Goal: Information Seeking & Learning: Learn about a topic

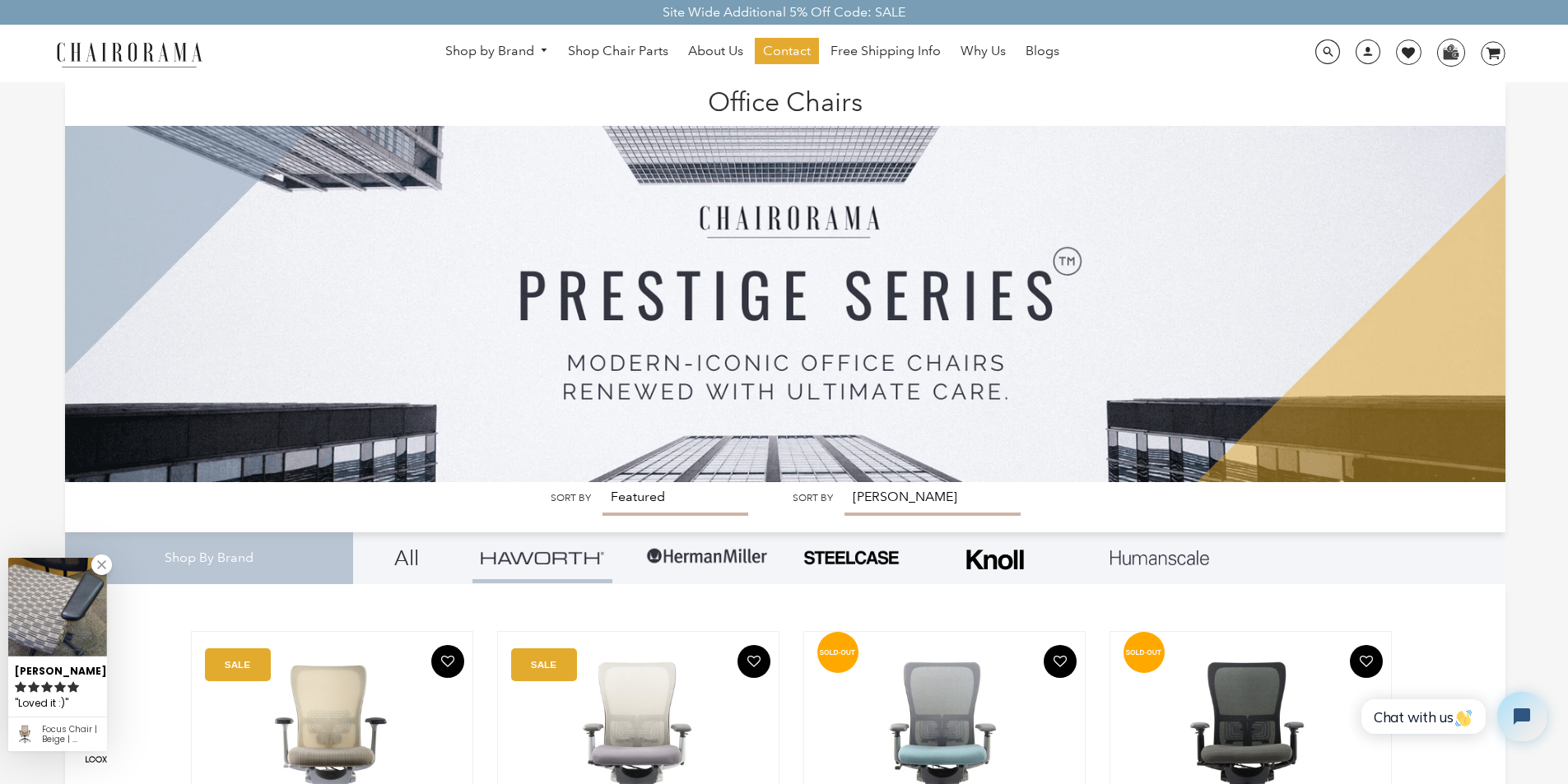
click at [662, 482] on img at bounding box center [784, 282] width 1440 height 400
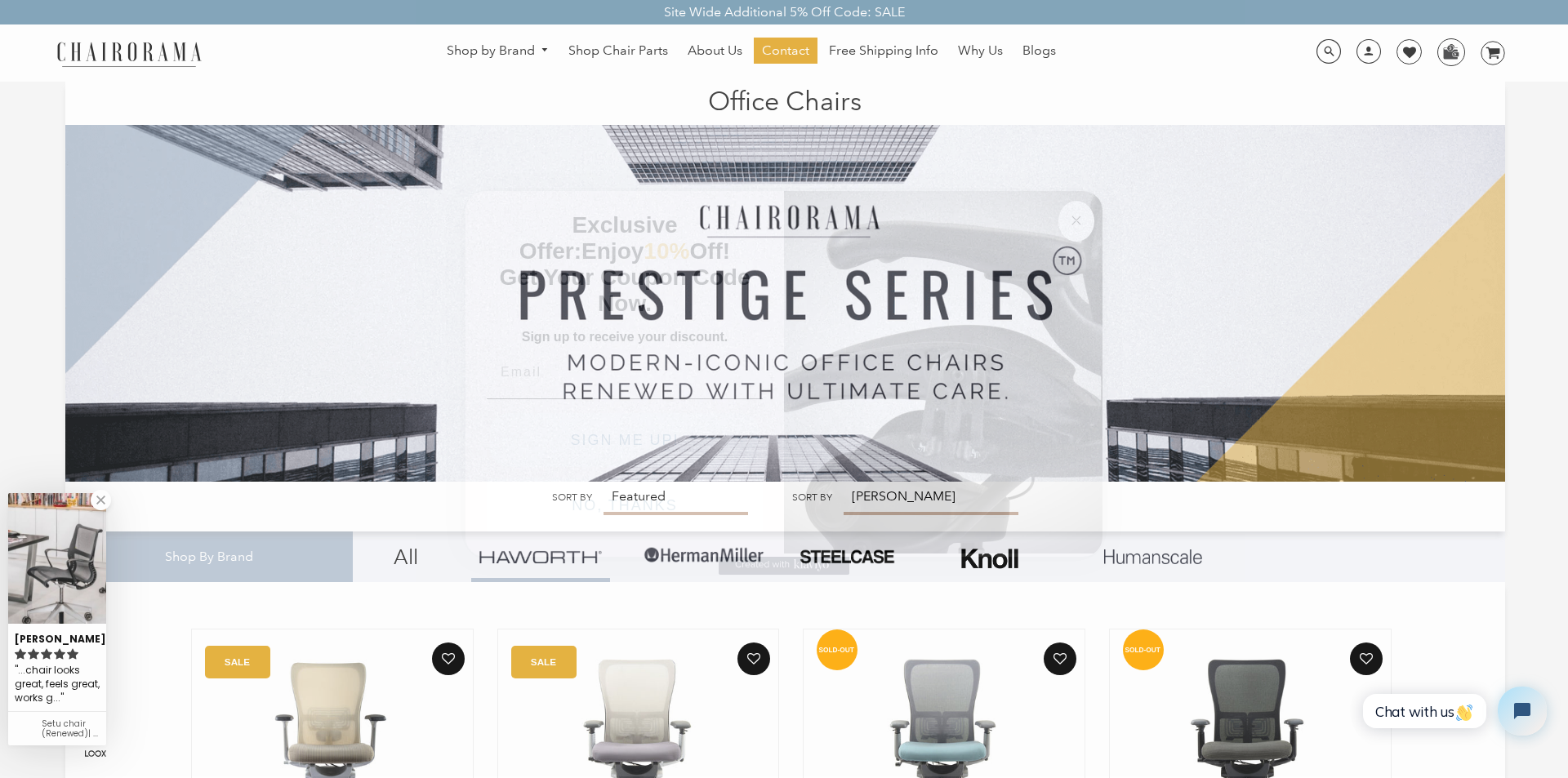
click at [618, 774] on div "Close dialog Exclusive Offer: Enjoy 10% Off! Get Your Coupon Code Now. Sign up …" at bounding box center [784, 387] width 1568 height 778
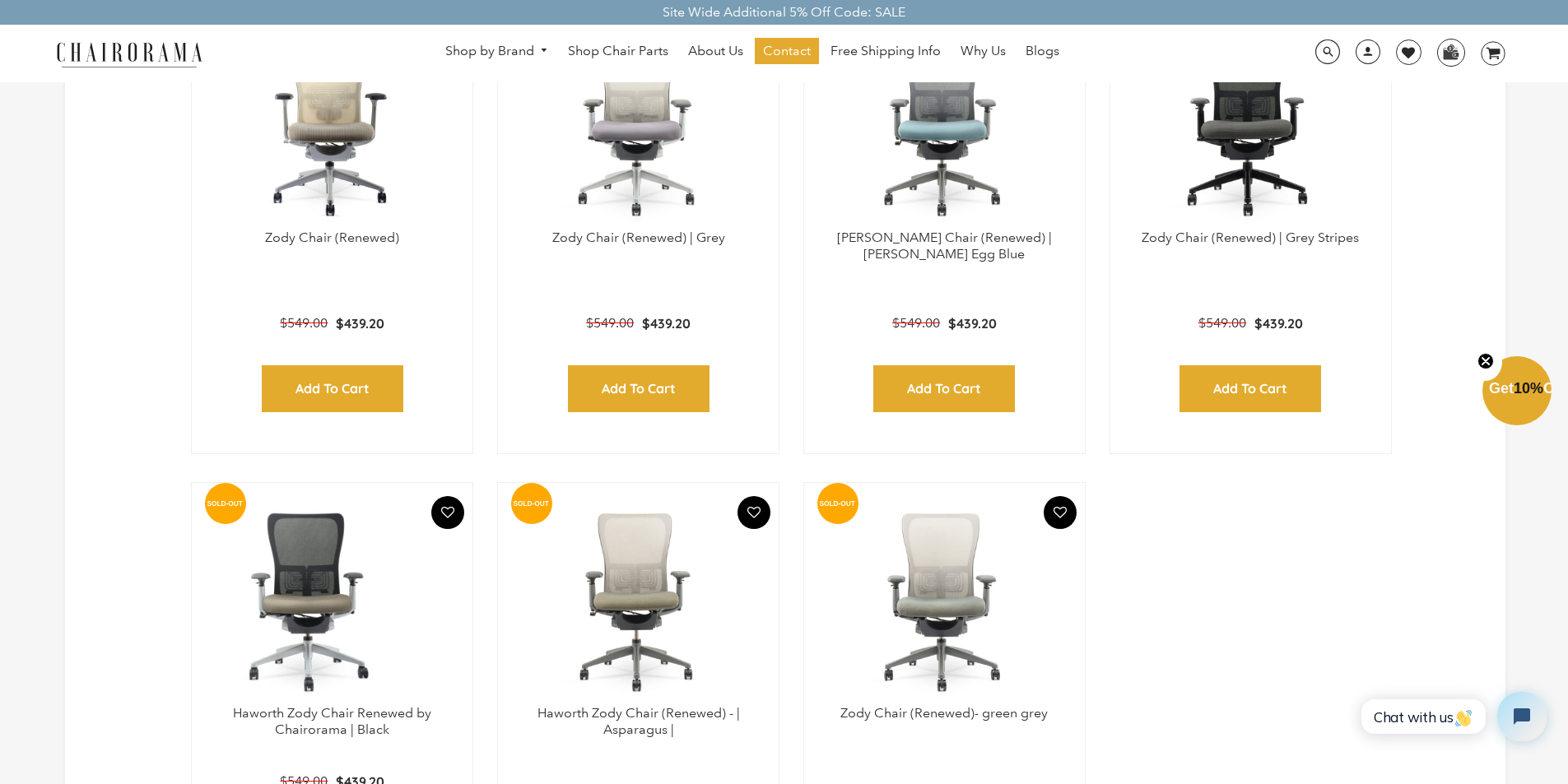
scroll to position [625, 0]
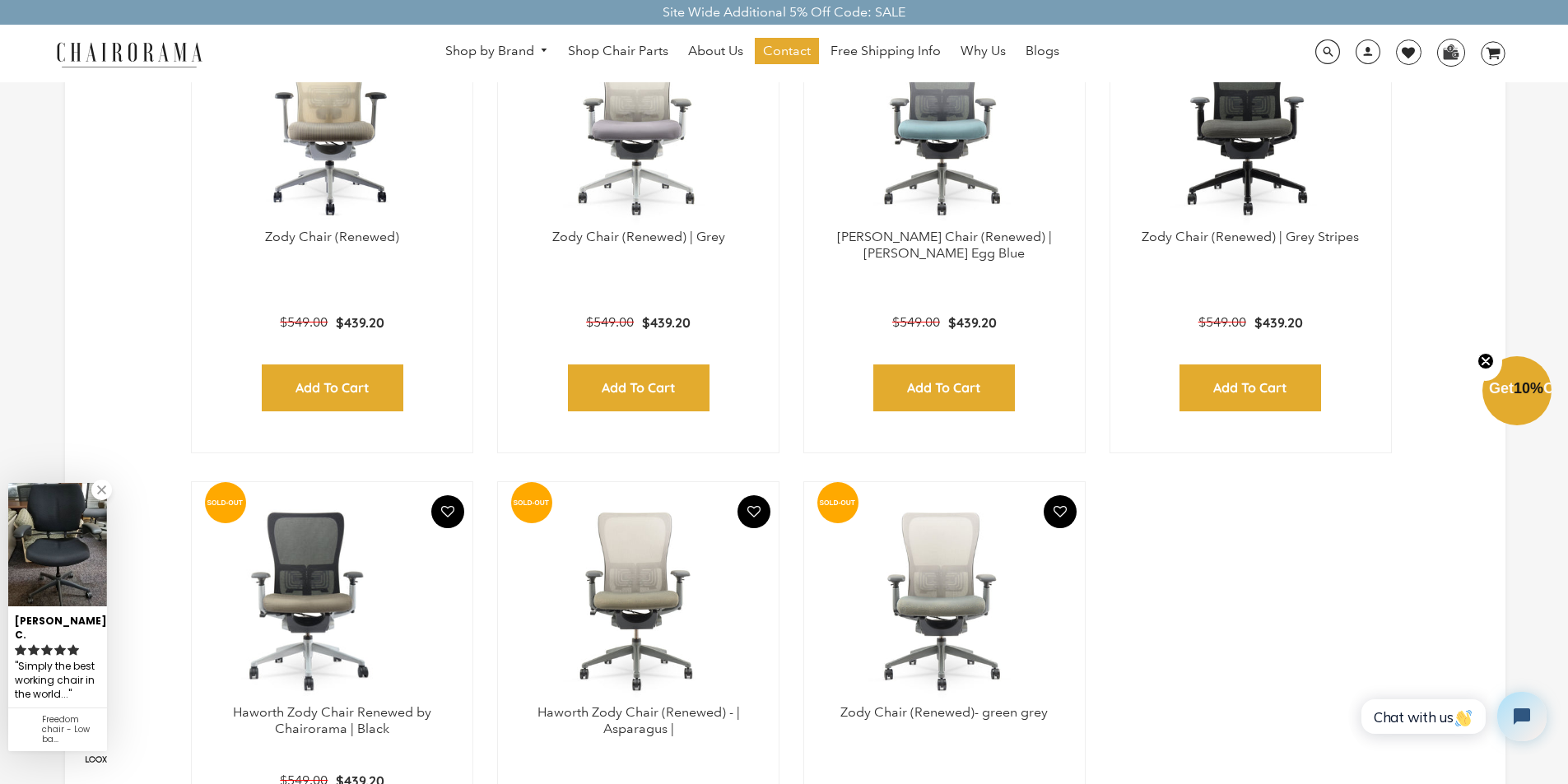
click at [956, 43] on link "Why Us" at bounding box center [982, 50] width 61 height 26
